Goal: Task Accomplishment & Management: Use online tool/utility

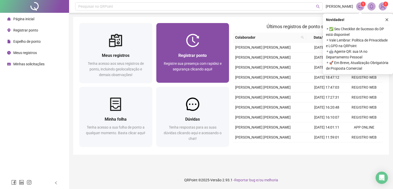
click at [205, 53] on span "Registrar ponto" at bounding box center [192, 55] width 28 height 5
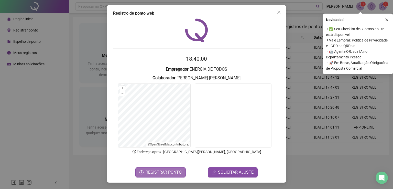
drag, startPoint x: 155, startPoint y: 171, endPoint x: 160, endPoint y: 170, distance: 4.8
click at [156, 171] on span "REGISTRAR PONTO" at bounding box center [164, 172] width 36 height 6
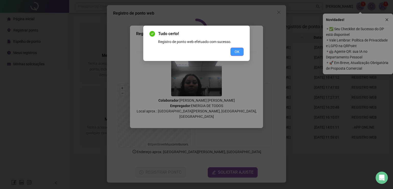
click at [237, 52] on span "OK" at bounding box center [237, 52] width 5 height 6
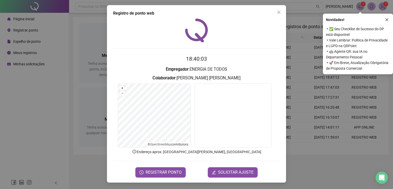
click at [47, 97] on div "Registro de ponto web 18:40:03 Empregador : ENERGIA DE TODOS Colaborador : [PER…" at bounding box center [196, 94] width 393 height 189
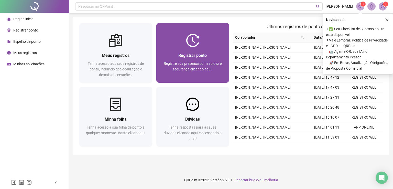
click at [205, 52] on div "Registrar ponto Registre sua presença com rapidez e segurança clicando aqui!" at bounding box center [192, 65] width 73 height 36
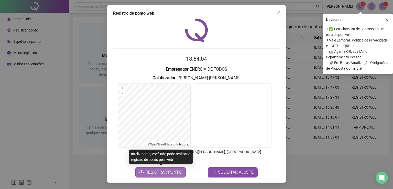
click at [163, 172] on span "REGISTRAR PONTO" at bounding box center [164, 172] width 36 height 6
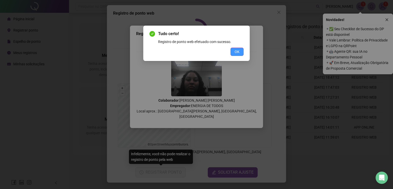
click at [237, 49] on span "OK" at bounding box center [237, 52] width 5 height 6
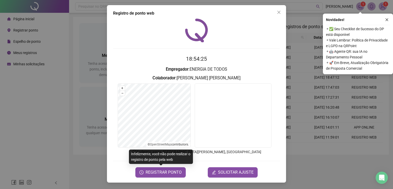
click at [27, 96] on div "Registro de ponto web 18:54:25 Empregador : ENERGIA DE TODOS Colaborador : [PER…" at bounding box center [196, 94] width 393 height 189
